Goal: Information Seeking & Learning: Learn about a topic

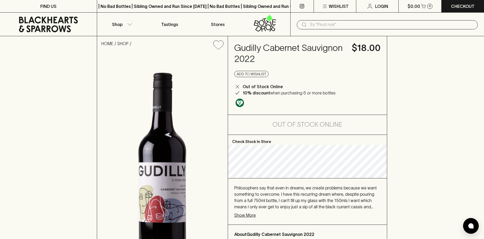
click at [250, 217] on p "Show More" at bounding box center [244, 215] width 21 height 6
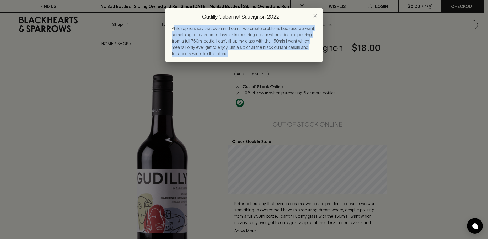
drag, startPoint x: 174, startPoint y: 28, endPoint x: 223, endPoint y: 60, distance: 58.8
click at [223, 60] on div "Philosophers say that even in dreams, we create problems because we want someth…" at bounding box center [243, 43] width 157 height 37
click at [225, 54] on div "Philosophers say that even in dreams, we create problems because we want someth…" at bounding box center [244, 40] width 145 height 31
drag, startPoint x: 225, startPoint y: 53, endPoint x: 172, endPoint y: 28, distance: 58.9
click at [172, 28] on div "Philosophers say that even in dreams, we create problems because we want someth…" at bounding box center [244, 40] width 145 height 31
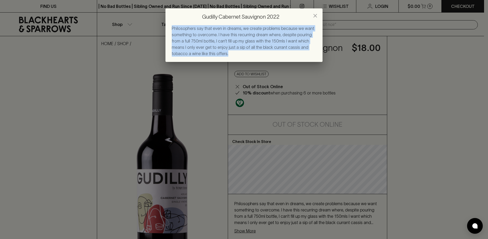
click at [172, 28] on span "Philosophers say that even in dreams, we create problems because we want someth…" at bounding box center [243, 41] width 142 height 30
drag, startPoint x: 173, startPoint y: 27, endPoint x: 232, endPoint y: 54, distance: 64.1
click at [232, 54] on div "Philosophers say that even in dreams, we create problems because we want someth…" at bounding box center [244, 40] width 145 height 31
click at [230, 53] on div "Philosophers say that even in dreams, we create problems because we want someth…" at bounding box center [244, 40] width 145 height 31
drag, startPoint x: 230, startPoint y: 53, endPoint x: 176, endPoint y: 29, distance: 58.7
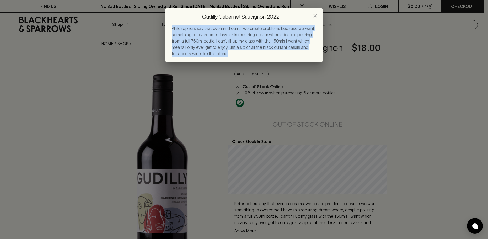
click at [176, 29] on div "Philosophers say that even in dreams, we create problems because we want someth…" at bounding box center [244, 40] width 145 height 31
click at [176, 29] on span "Philosophers say that even in dreams, we create problems because we want someth…" at bounding box center [243, 41] width 142 height 30
drag, startPoint x: 176, startPoint y: 29, endPoint x: 216, endPoint y: 59, distance: 49.4
click at [216, 59] on div "Philosophers say that even in dreams, we create problems because we want someth…" at bounding box center [243, 43] width 157 height 37
click at [216, 56] on div "Philosophers say that even in dreams, we create problems because we want someth…" at bounding box center [244, 40] width 145 height 31
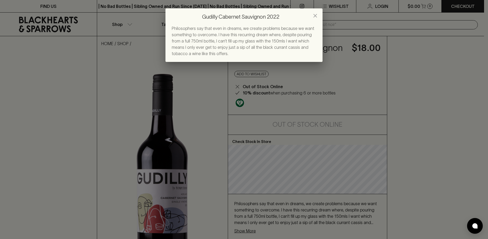
drag, startPoint x: 262, startPoint y: 135, endPoint x: 262, endPoint y: 126, distance: 8.1
click at [262, 134] on div "Gudilly Cabernet Sauvignon 2022 Philosophers say that even in dreams, we create…" at bounding box center [244, 119] width 488 height 239
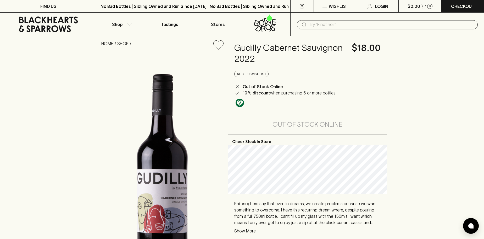
click at [88, 56] on div "HOME SHOP Gudilly Cabernet Sauvignon 2022 $18.00 Add to wishlist Out of Stock O…" at bounding box center [242, 178] width 484 height 284
drag, startPoint x: 234, startPoint y: 46, endPoint x: 262, endPoint y: 47, distance: 27.5
click at [262, 47] on h4 "Gudilly Cabernet Sauvignon 2022" at bounding box center [289, 53] width 111 height 22
copy h4 "Gudilly"
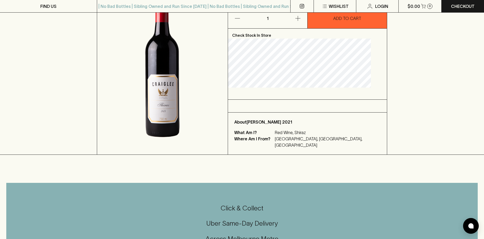
scroll to position [26, 0]
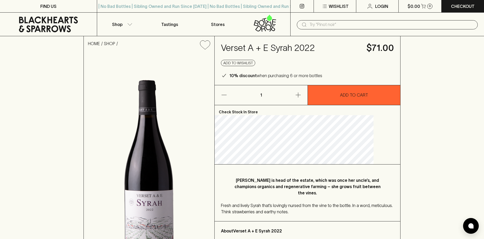
click at [280, 210] on span "Fresh and lively Syrah that’s lovingly nursed from the vine to the bottle. In a…" at bounding box center [307, 208] width 172 height 11
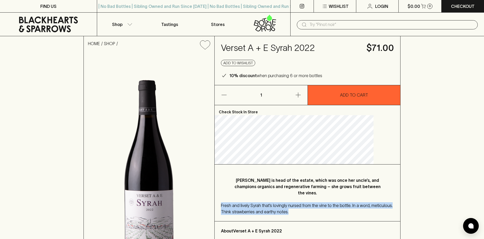
click at [280, 210] on span "Fresh and lively Syrah that’s lovingly nursed from the vine to the bottle. In a…" at bounding box center [307, 208] width 172 height 11
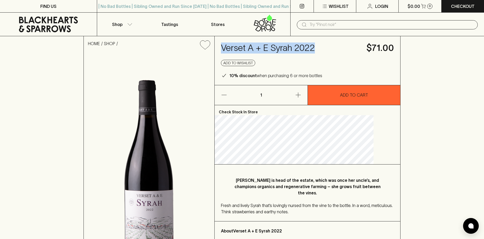
drag, startPoint x: 234, startPoint y: 48, endPoint x: 333, endPoint y: 48, distance: 99.0
click at [333, 48] on h4 "Verset A + E Syrah 2022" at bounding box center [290, 47] width 139 height 11
copy h4 "Verset A + E Syrah 2022"
